Goal: Transaction & Acquisition: Book appointment/travel/reservation

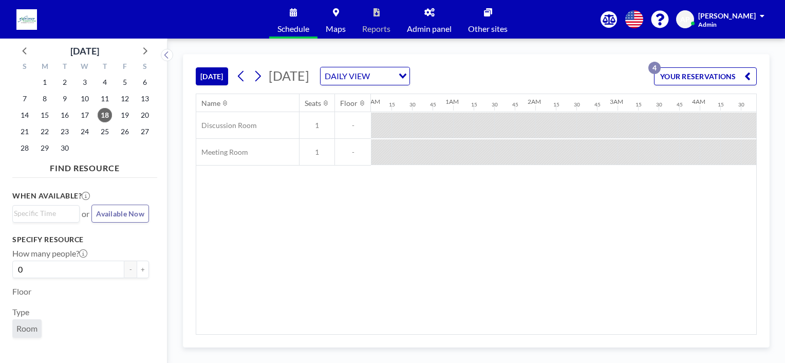
scroll to position [0, 719]
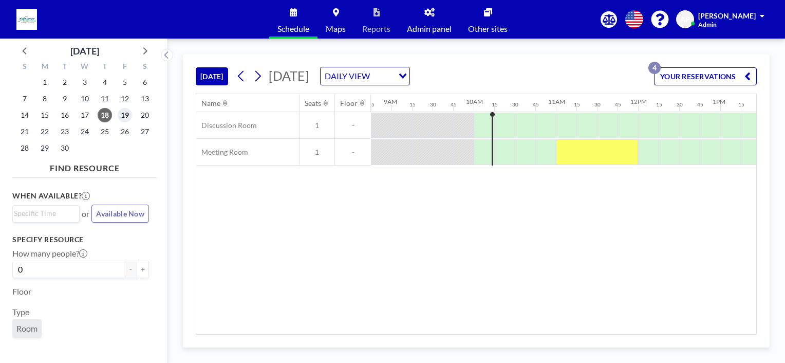
click at [124, 116] on span "19" at bounding box center [125, 115] width 14 height 14
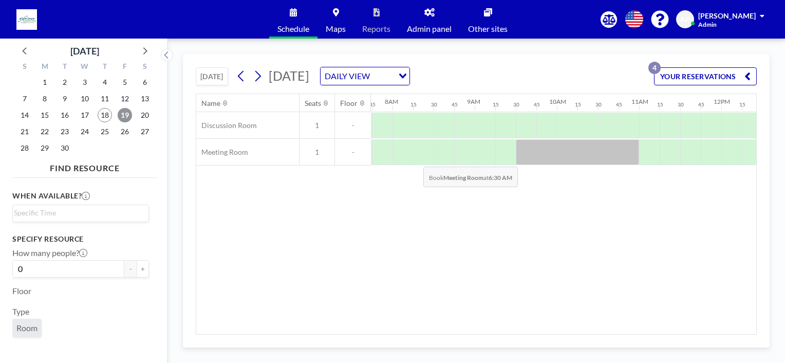
scroll to position [0, 637]
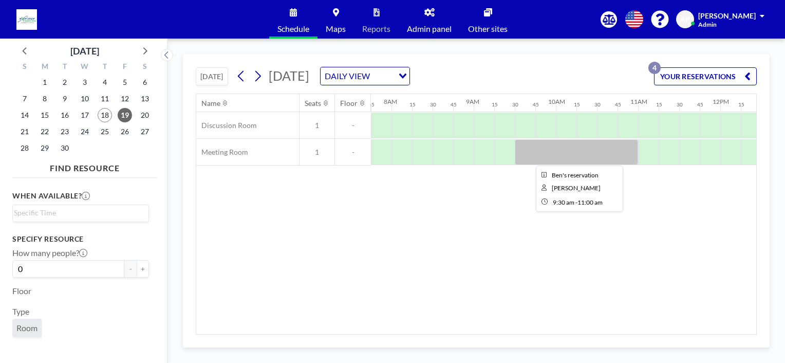
click at [522, 154] on div at bounding box center [576, 152] width 123 height 26
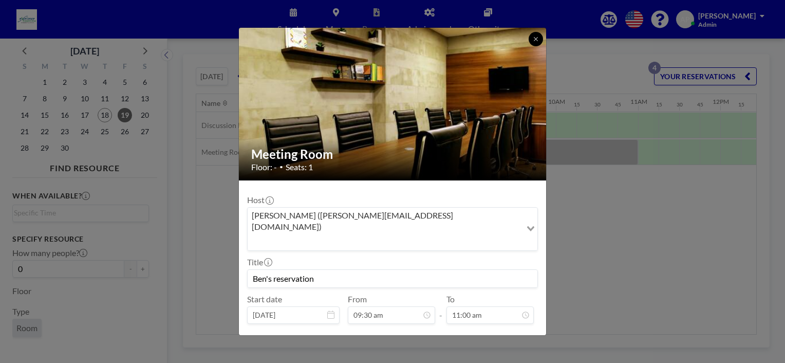
click at [533, 38] on icon at bounding box center [536, 39] width 6 height 6
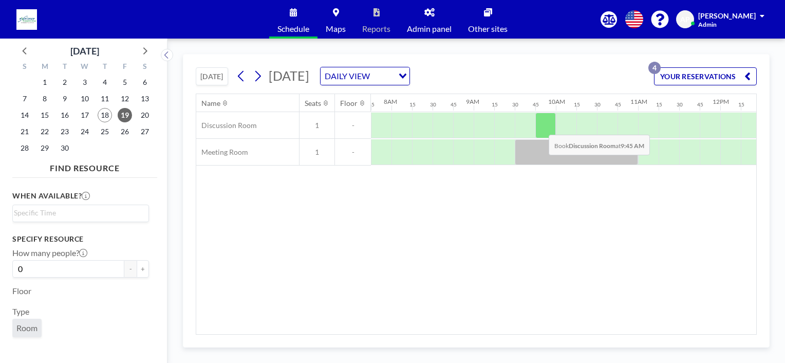
click at [541, 126] on div at bounding box center [545, 126] width 21 height 26
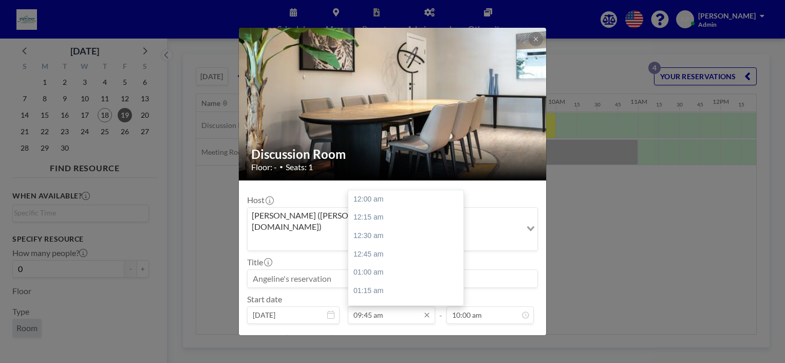
scroll to position [713, 0]
click at [399, 306] on input "09:45 am" at bounding box center [391, 314] width 87 height 17
click at [382, 245] on div "10:30 am" at bounding box center [408, 254] width 120 height 18
type input "10:30 am"
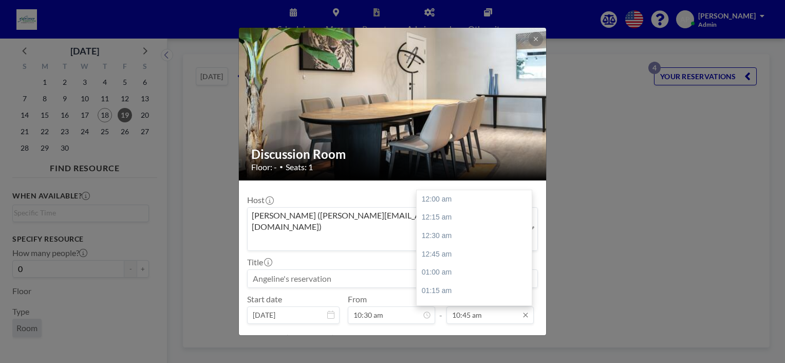
scroll to position [787, 0]
click at [467, 306] on input "10:45 am" at bounding box center [489, 314] width 87 height 17
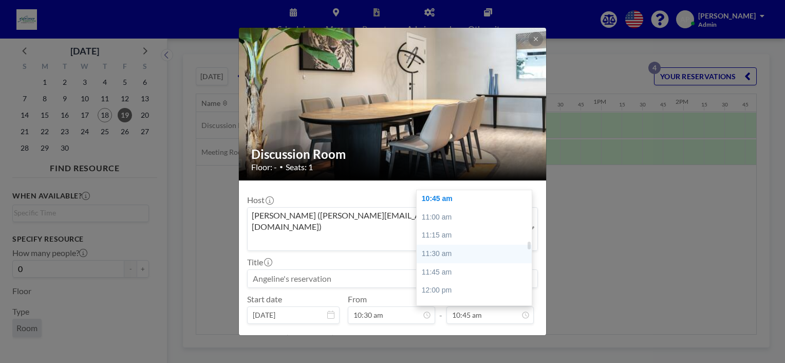
scroll to position [0, 843]
click at [446, 245] on div "11:30 am" at bounding box center [477, 254] width 120 height 18
type input "11:30 am"
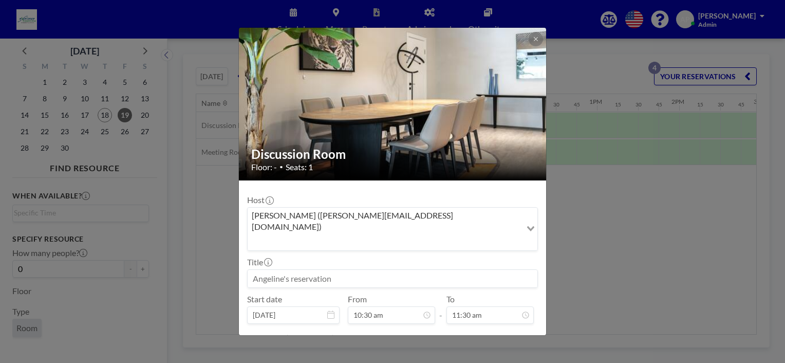
scroll to position [20, 0]
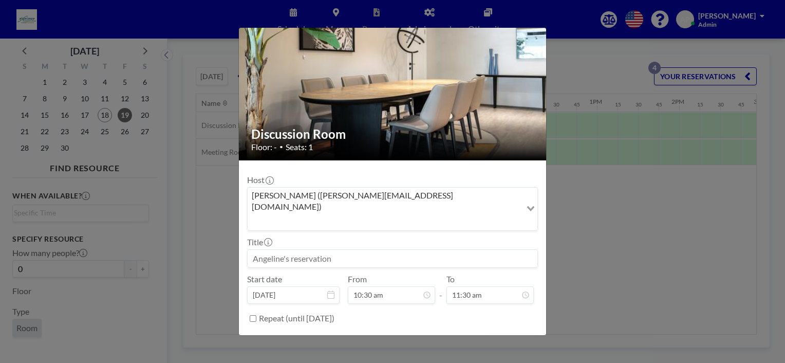
click at [504, 335] on button "BOOK NOW" at bounding box center [512, 344] width 52 height 18
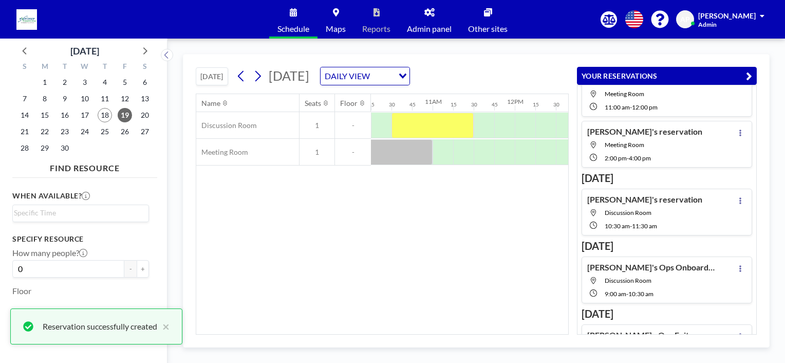
scroll to position [33, 0]
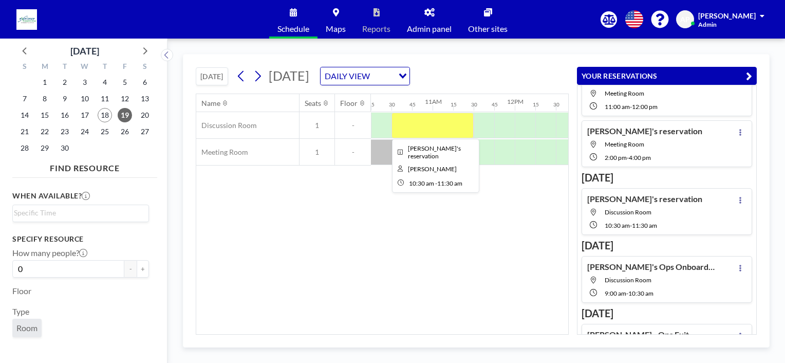
click at [397, 119] on div at bounding box center [433, 126] width 82 height 26
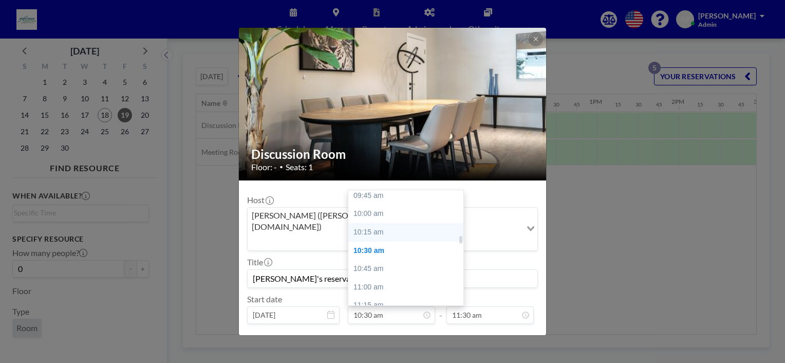
scroll to position [665, 0]
click at [374, 219] on div "09:30 am" at bounding box center [408, 228] width 120 height 18
type input "09:30 am"
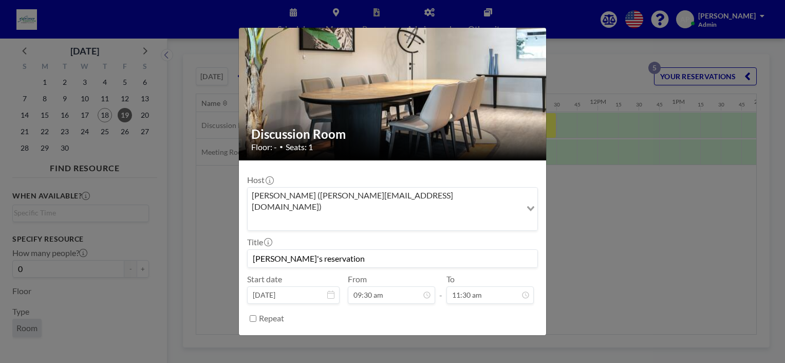
scroll to position [0, 760]
click at [512, 335] on button "SAVE CHANGES" at bounding box center [505, 344] width 65 height 18
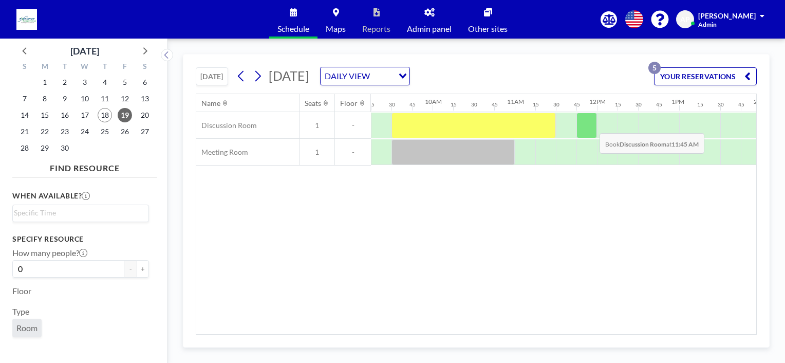
click at [591, 125] on div at bounding box center [586, 126] width 21 height 26
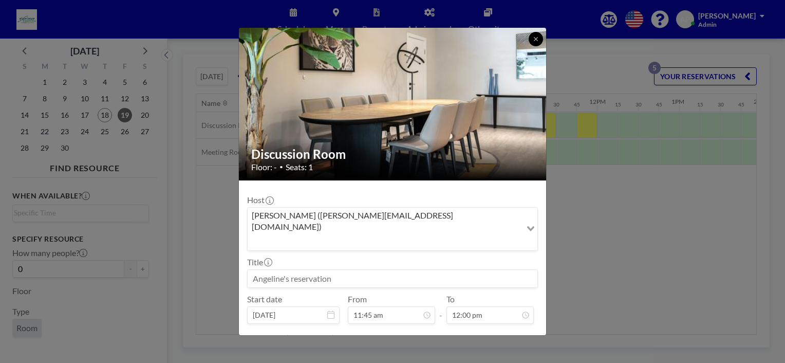
click at [536, 36] on icon at bounding box center [536, 39] width 6 height 6
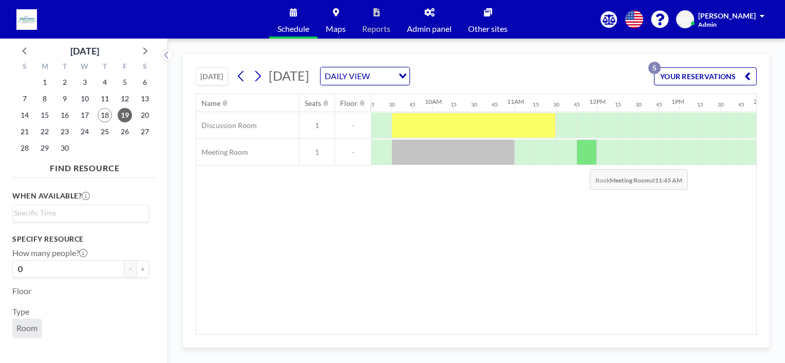
click at [582, 159] on div at bounding box center [586, 152] width 21 height 26
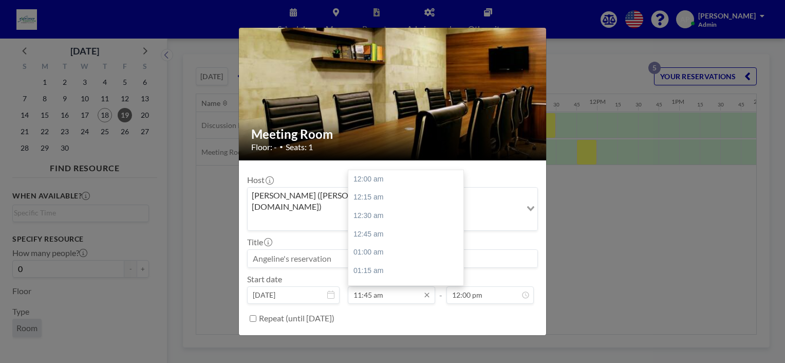
scroll to position [859, 0]
click at [382, 286] on input "11:45 am" at bounding box center [391, 294] width 87 height 17
click at [371, 247] on div "01:30 pm" at bounding box center [408, 256] width 120 height 18
type input "01:30 pm"
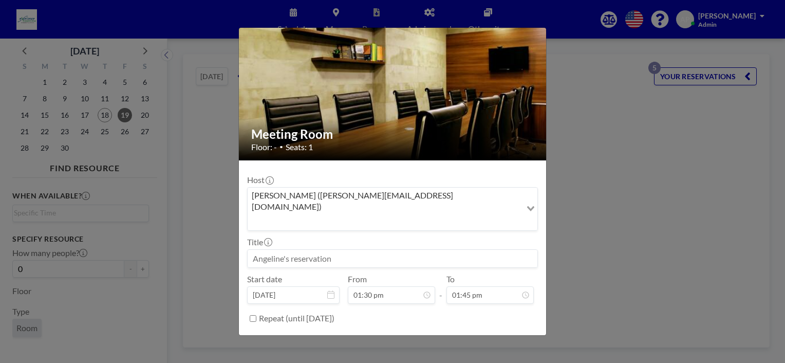
scroll to position [987, 0]
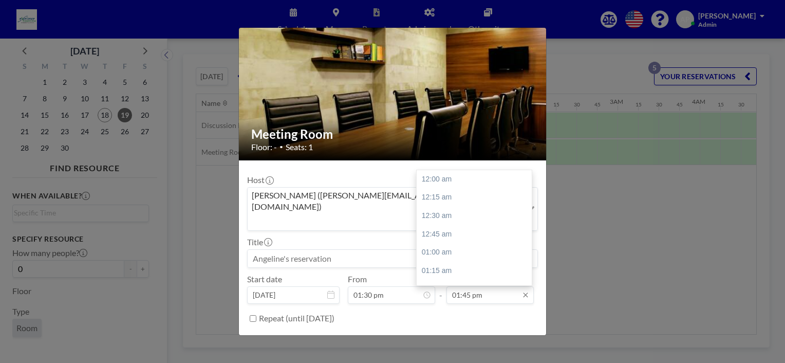
click at [461, 286] on input "01:45 pm" at bounding box center [489, 294] width 87 height 17
click at [437, 225] on div "02:30 pm" at bounding box center [477, 234] width 120 height 18
type input "02:30 pm"
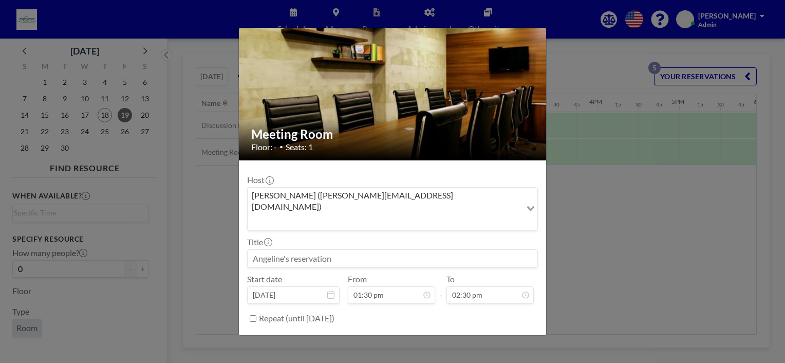
click at [499, 335] on button "BOOK NOW" at bounding box center [512, 344] width 52 height 18
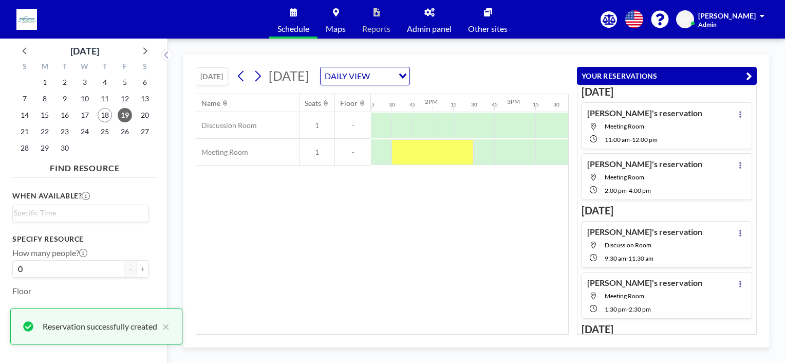
scroll to position [83, 0]
